Goal: Navigation & Orientation: Find specific page/section

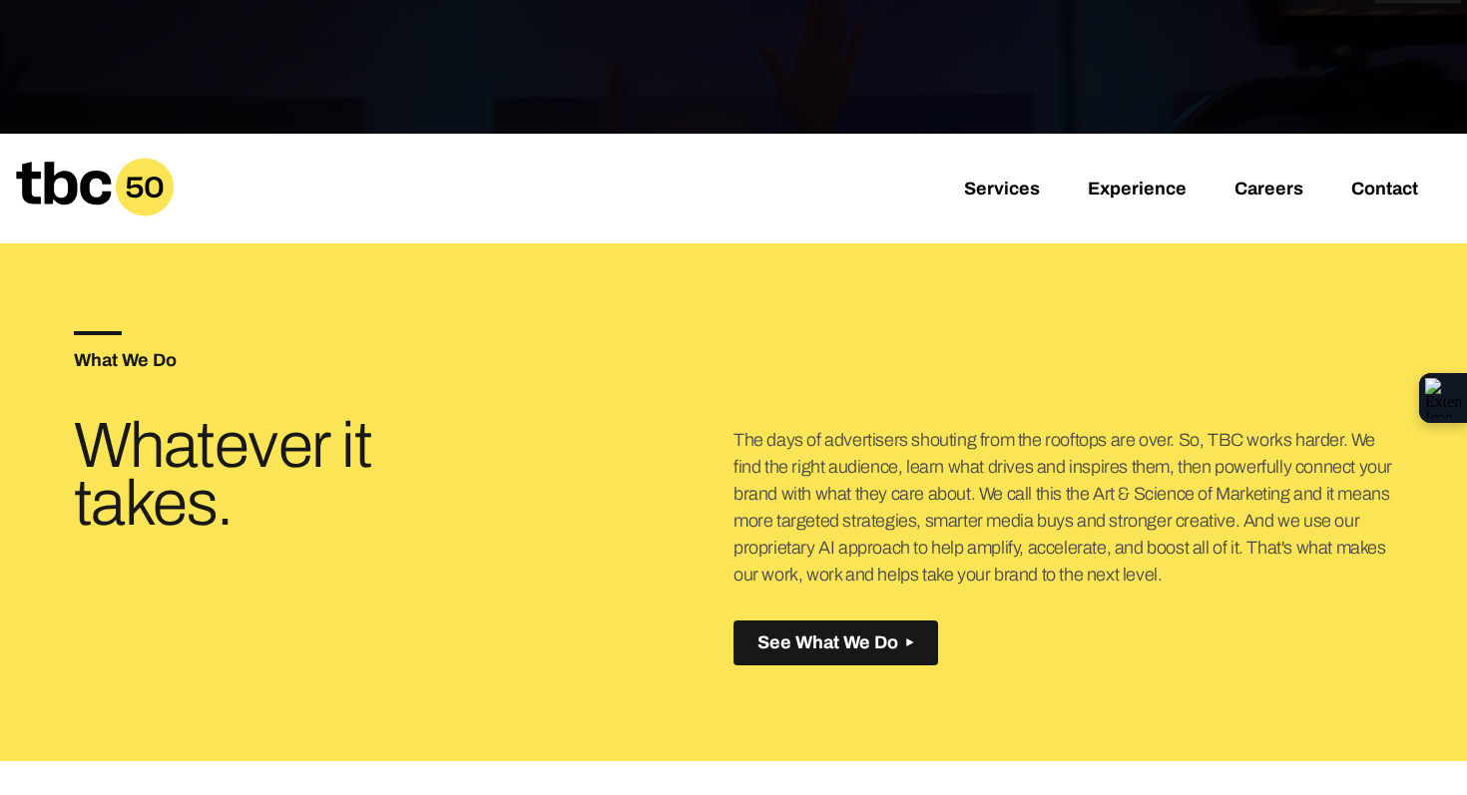
scroll to position [567, 0]
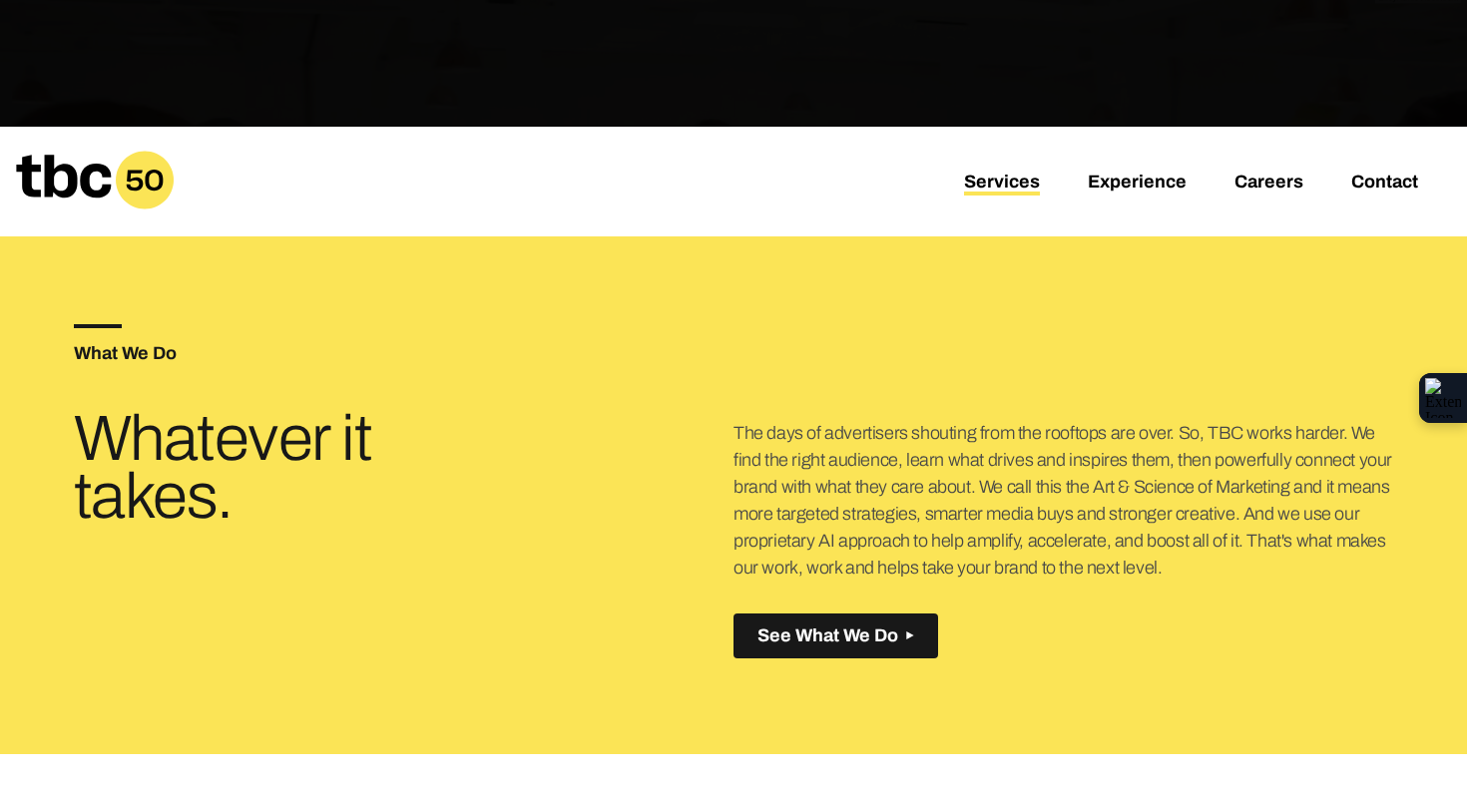
click at [983, 183] on link "Services" at bounding box center [1002, 184] width 76 height 24
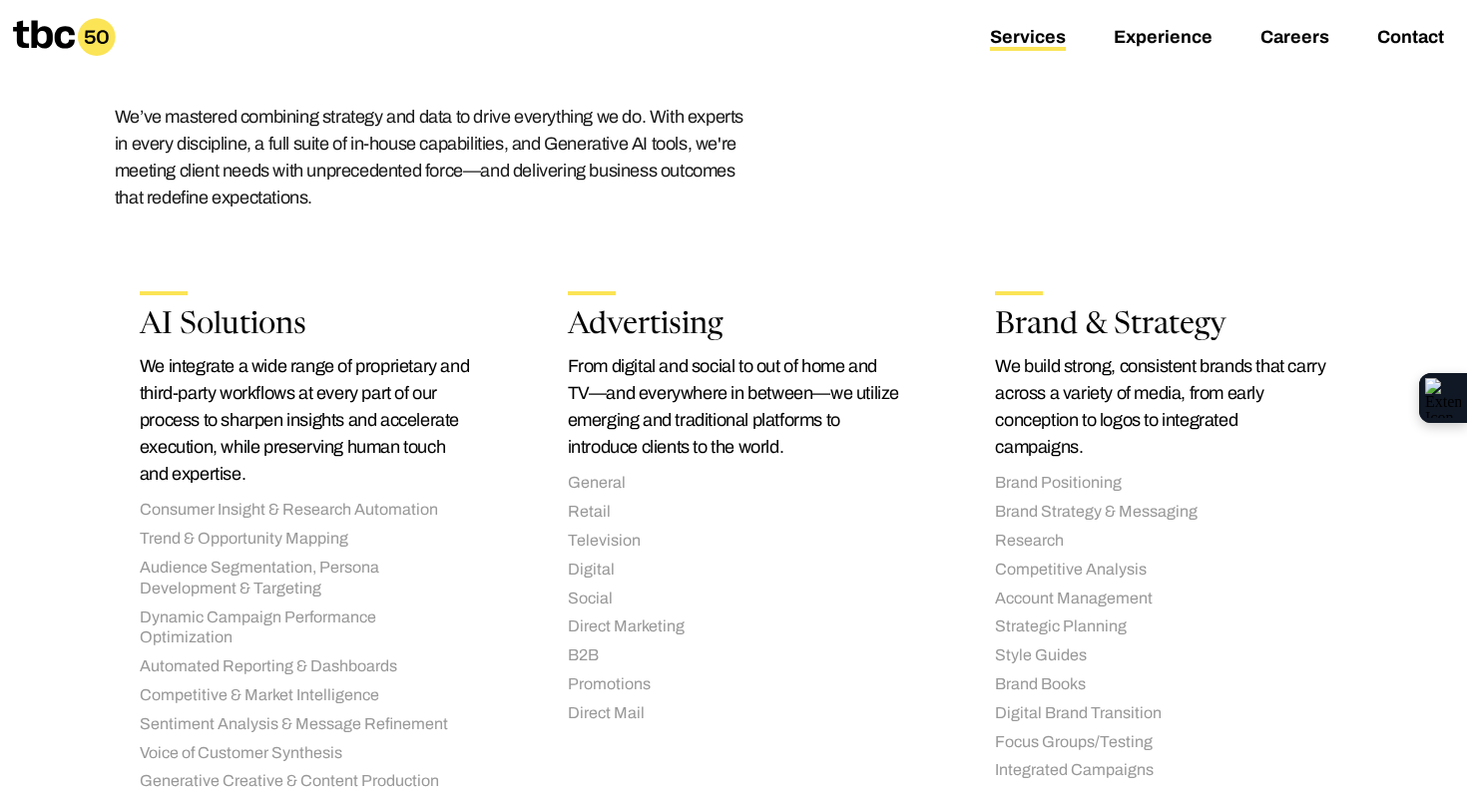
scroll to position [253, 0]
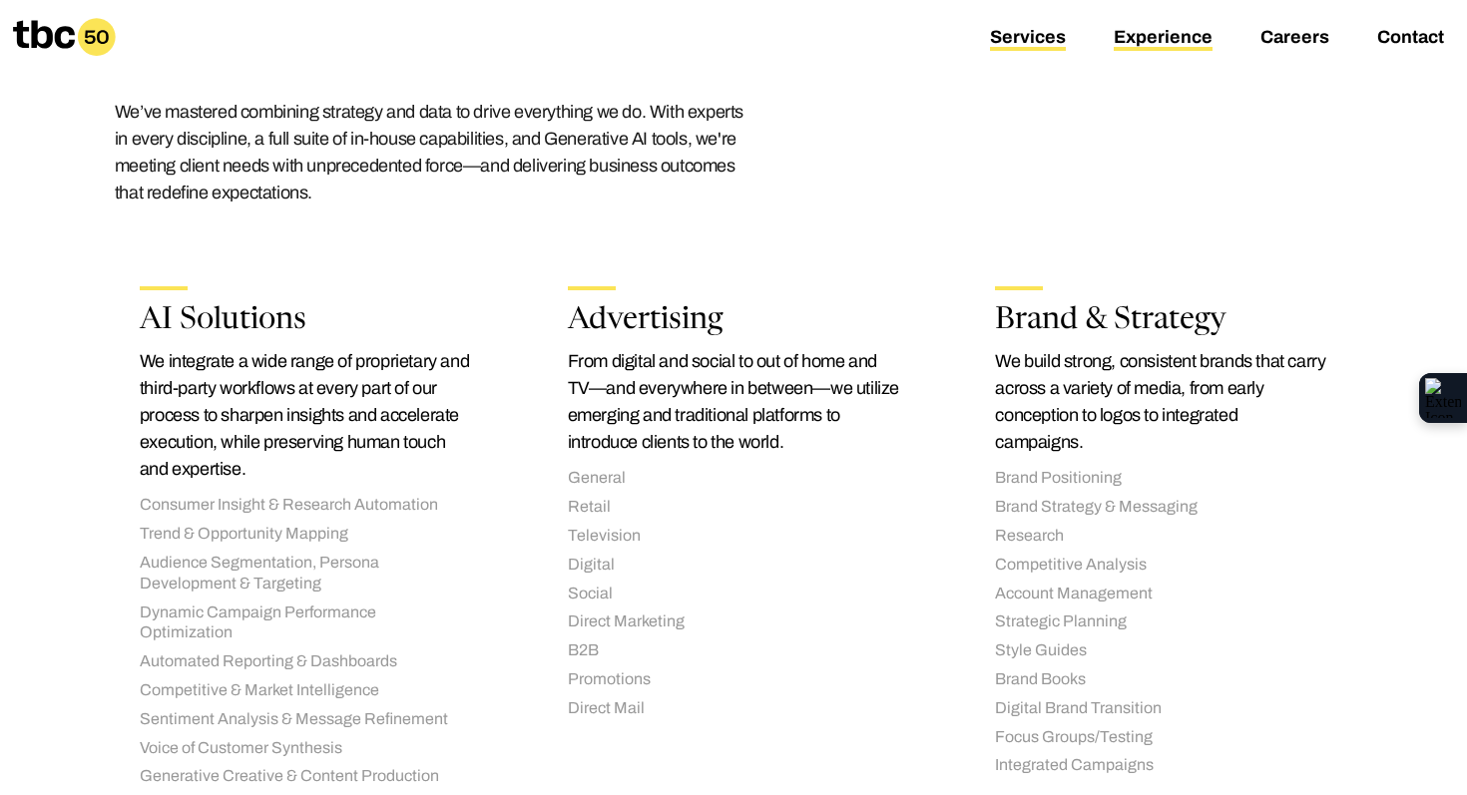
click at [1181, 37] on link "Experience" at bounding box center [1163, 39] width 99 height 24
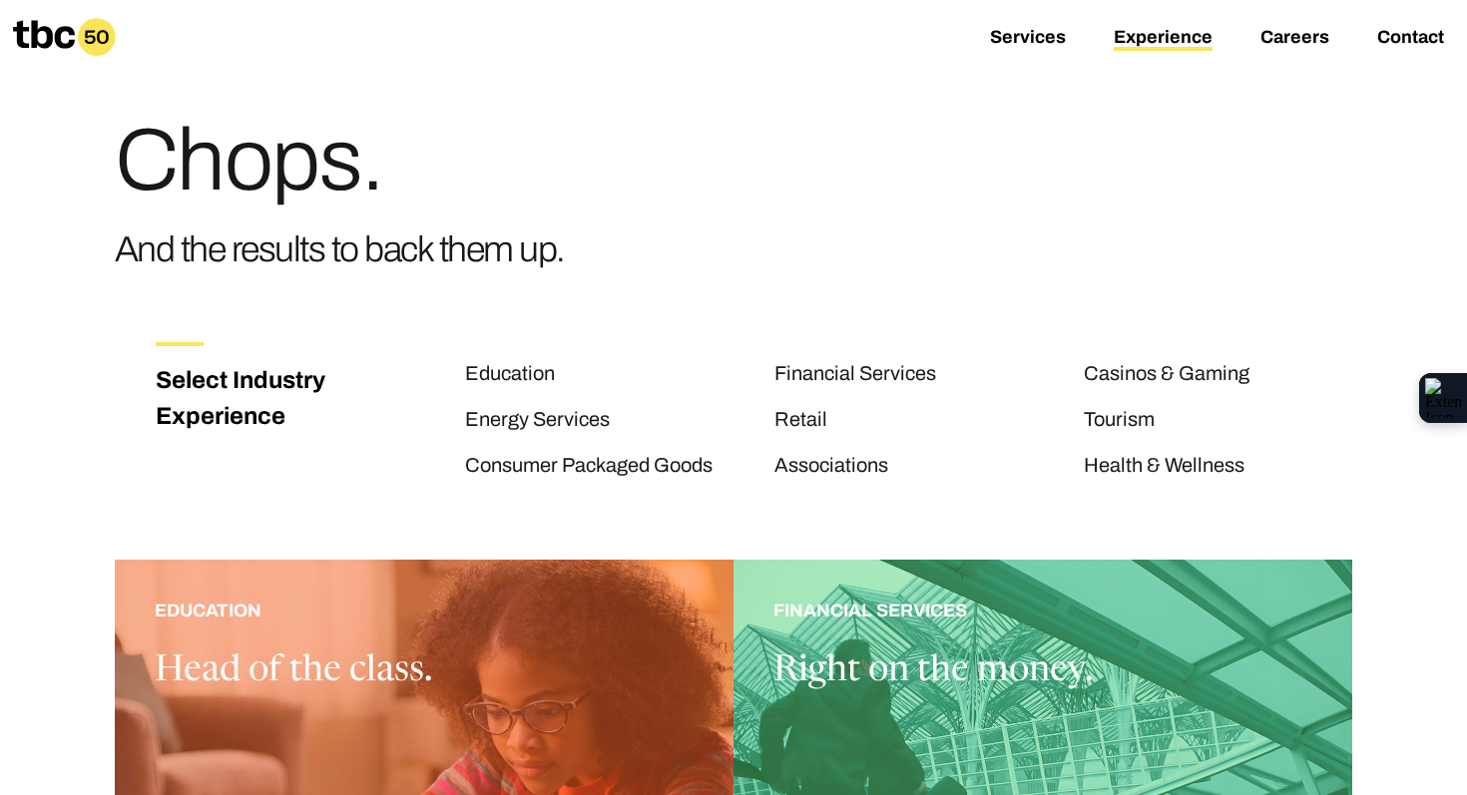
scroll to position [70, 0]
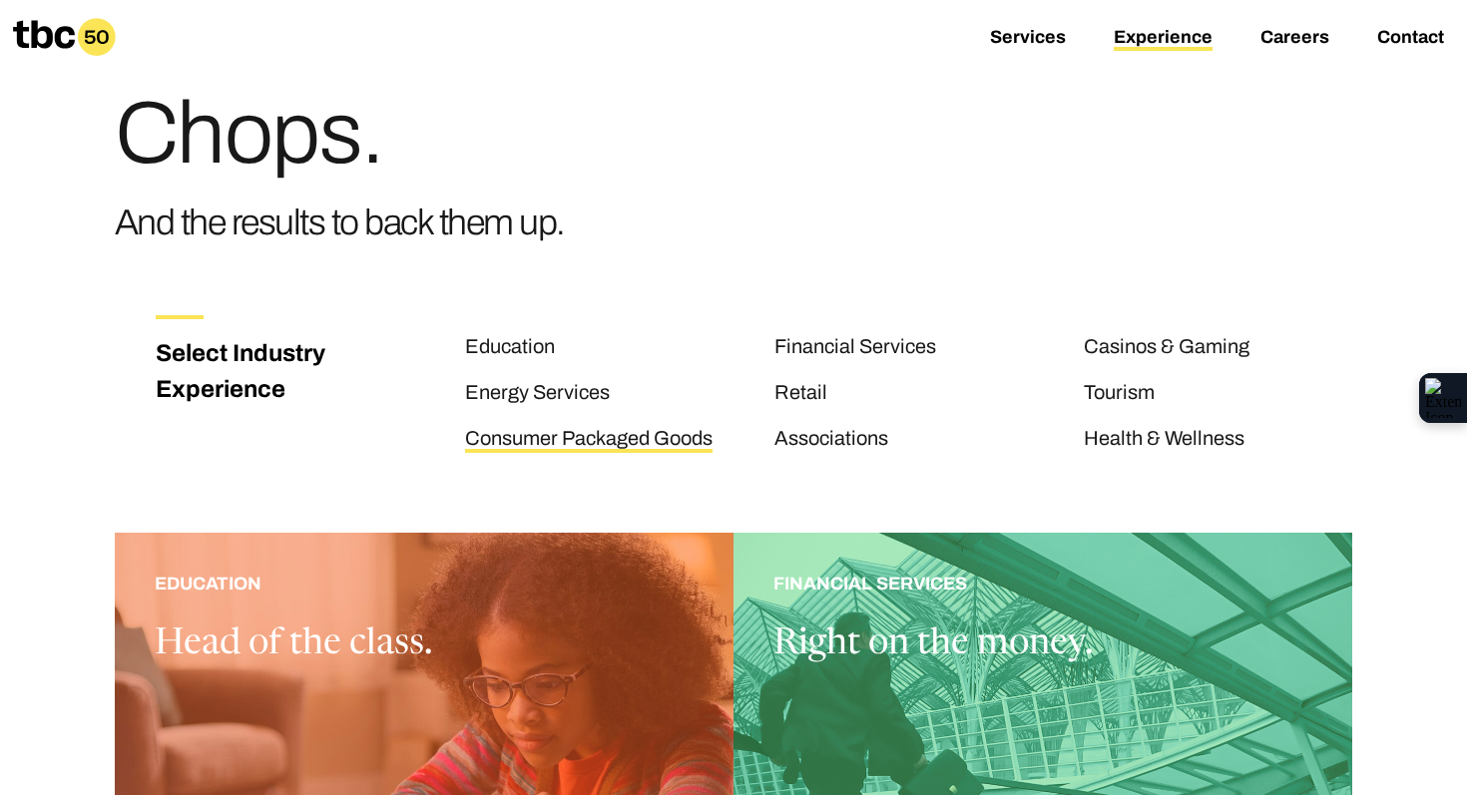
click at [506, 427] on link "Consumer Packaged Goods" at bounding box center [589, 440] width 248 height 26
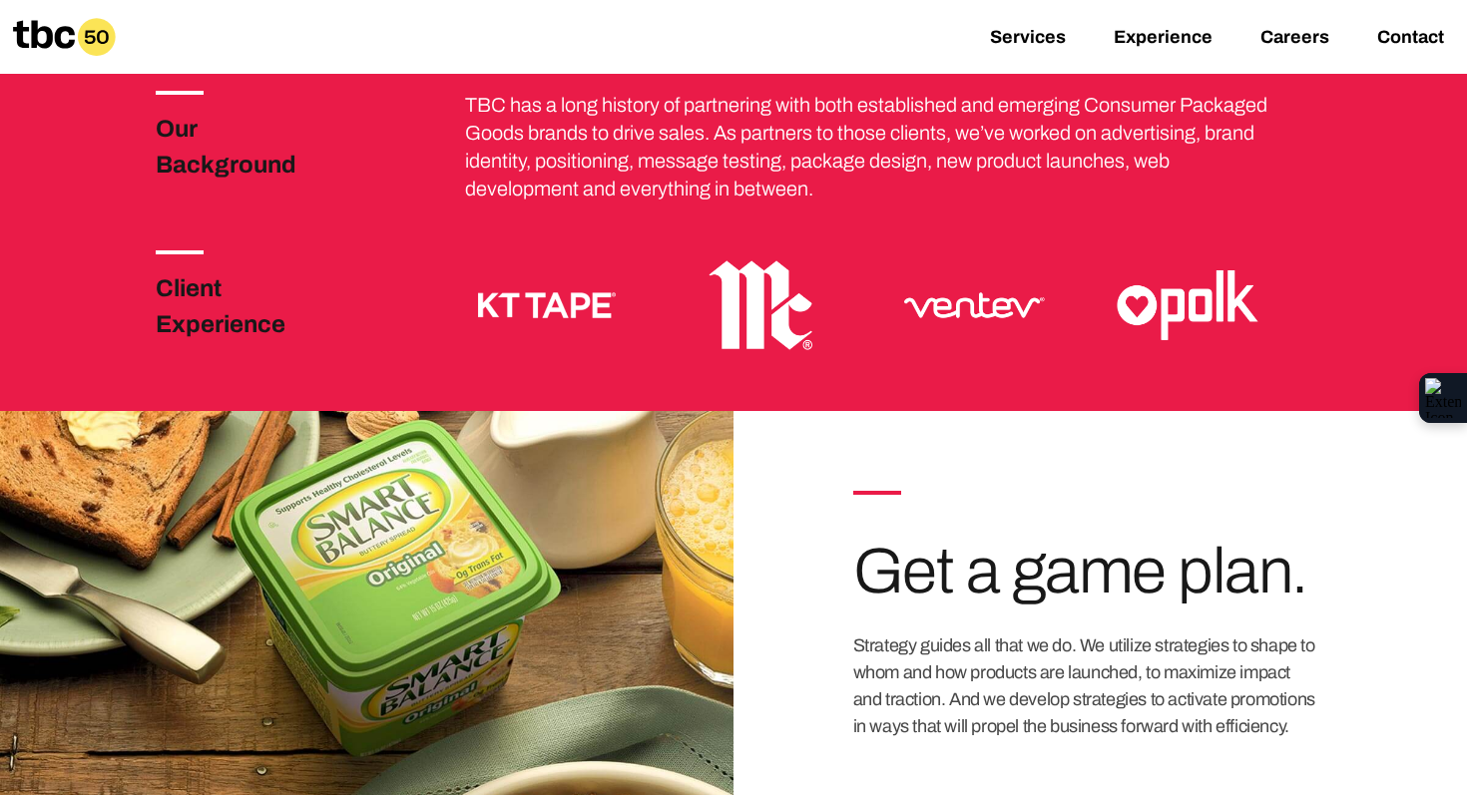
scroll to position [635, 0]
